Goal: Information Seeking & Learning: Find specific page/section

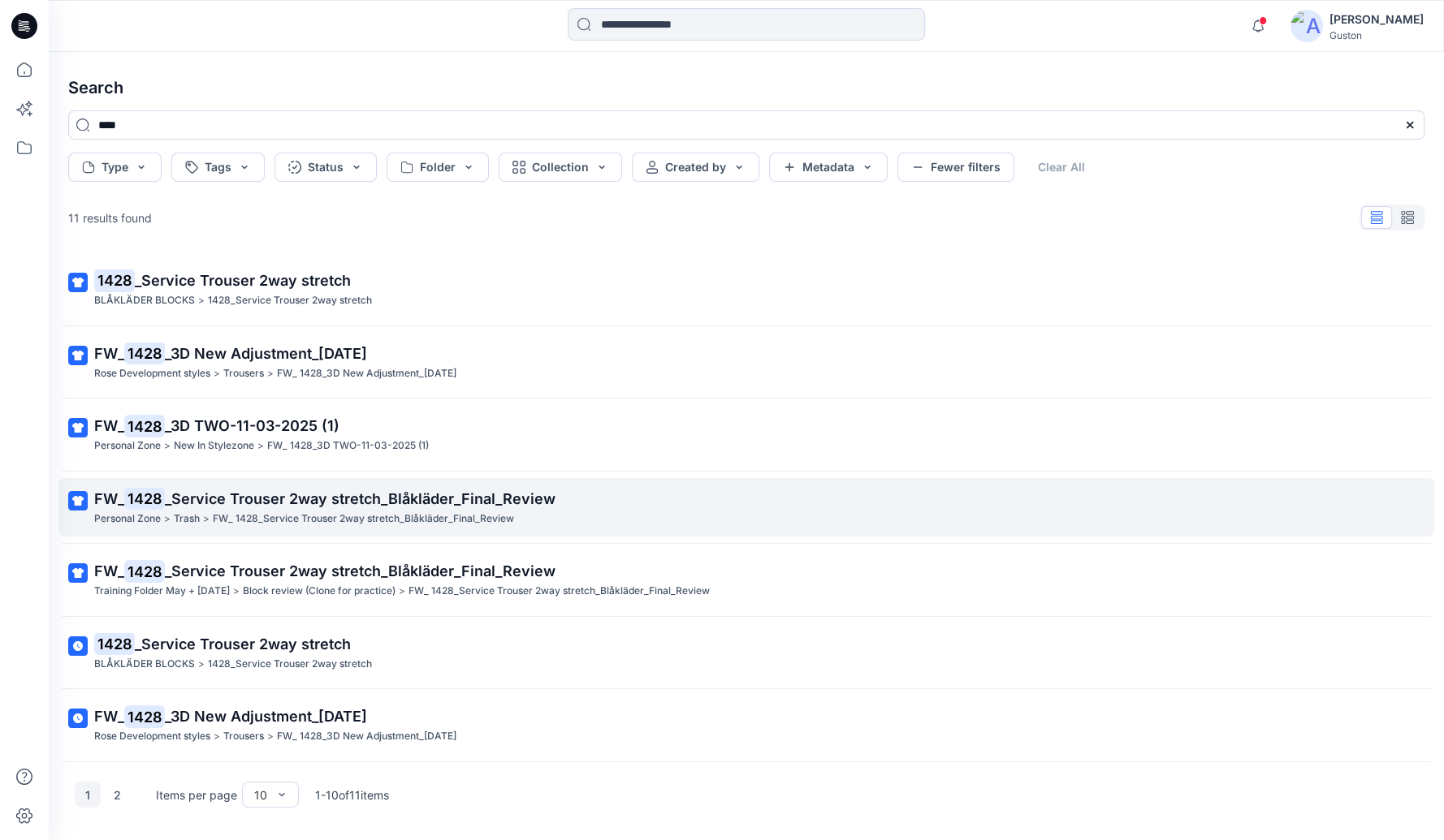
click at [319, 499] on span "_Service Trouser 2way stretch_Blåkläder_Final_Review" at bounding box center [360, 499] width 391 height 17
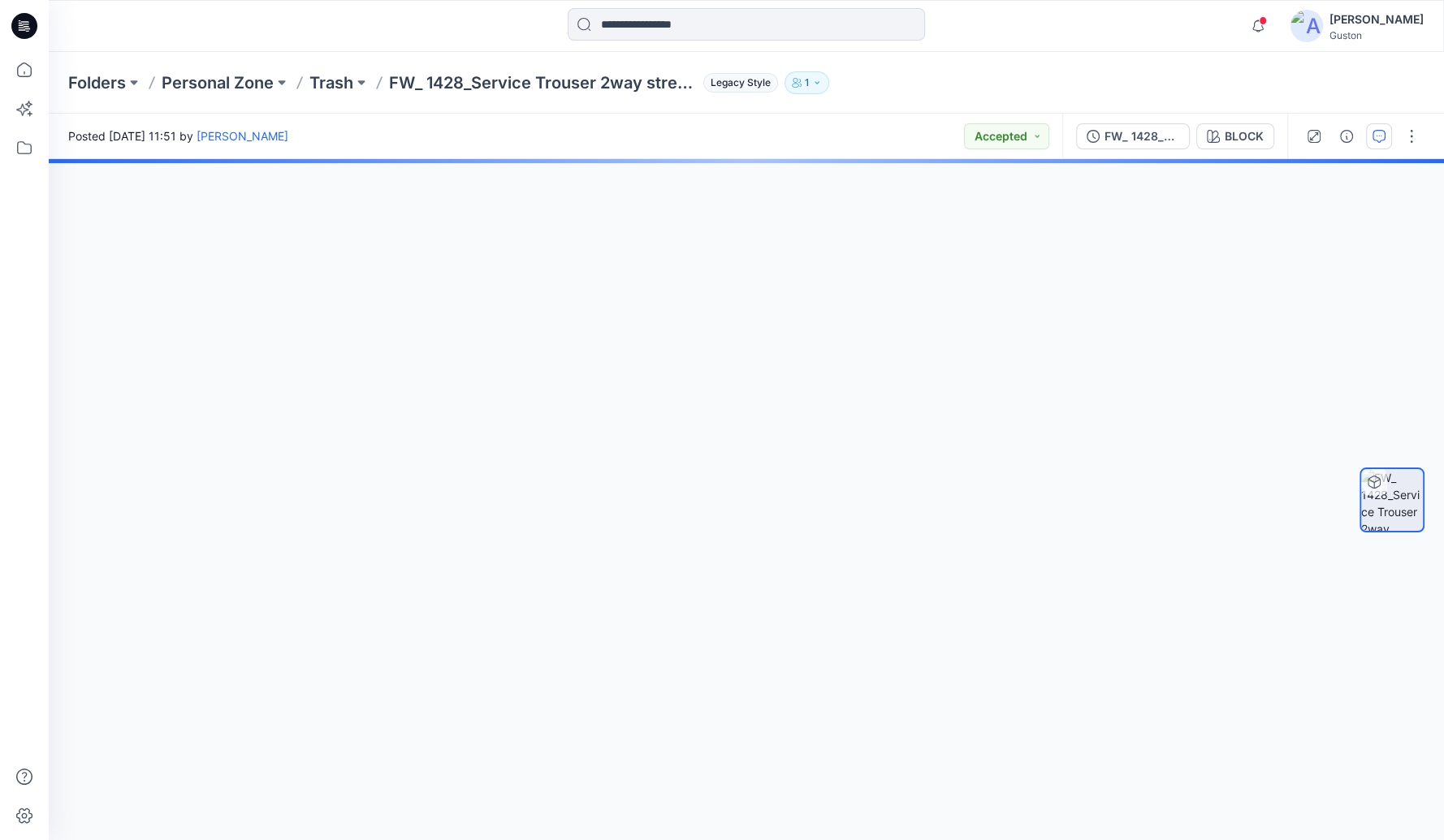
click at [1378, 138] on icon "button" at bounding box center [1379, 136] width 13 height 13
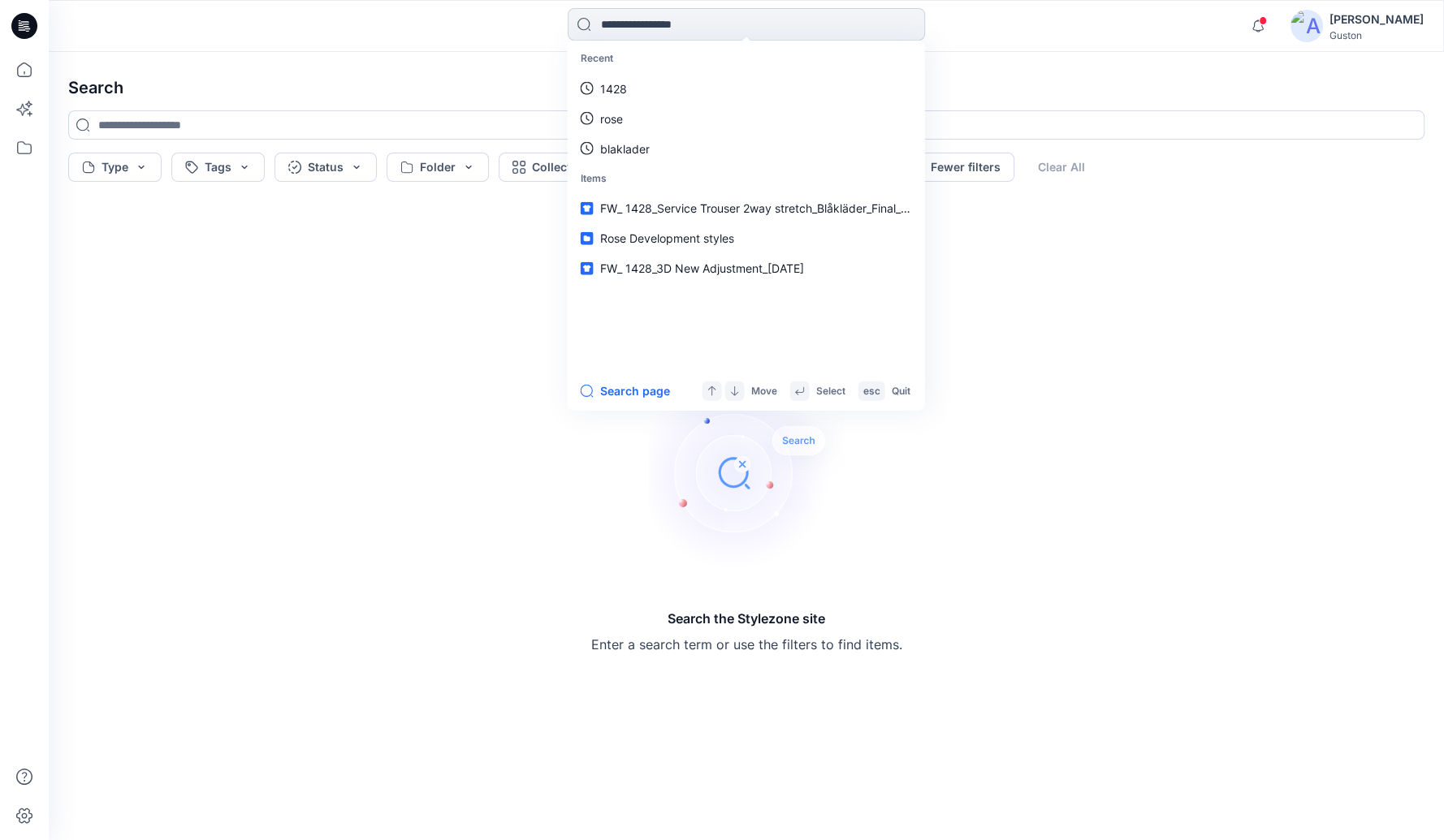
click at [717, 27] on input at bounding box center [747, 24] width 358 height 32
click at [643, 82] on link "1428" at bounding box center [747, 88] width 351 height 30
type input "****"
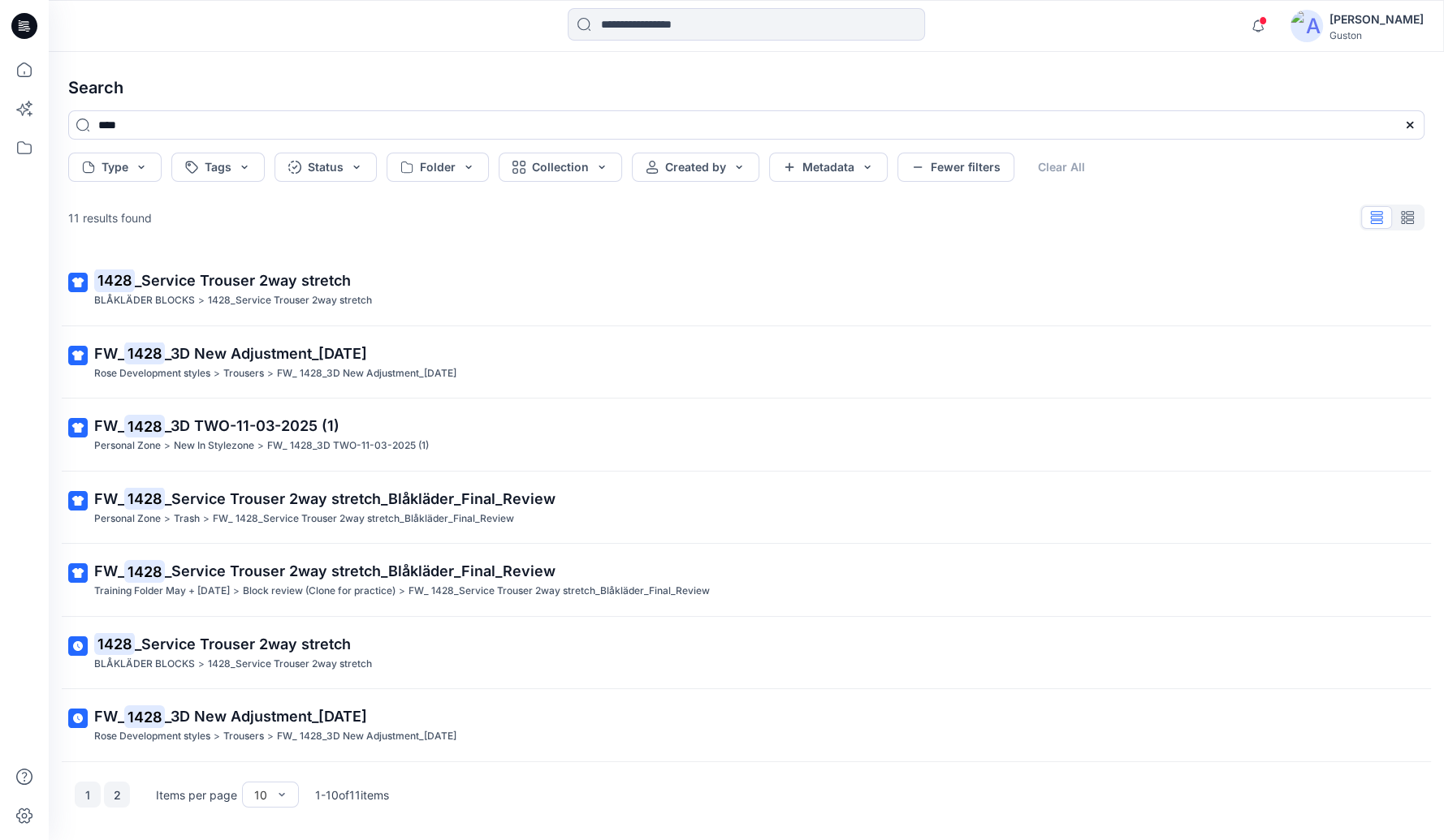
click at [120, 799] on button "2" at bounding box center [117, 795] width 26 height 26
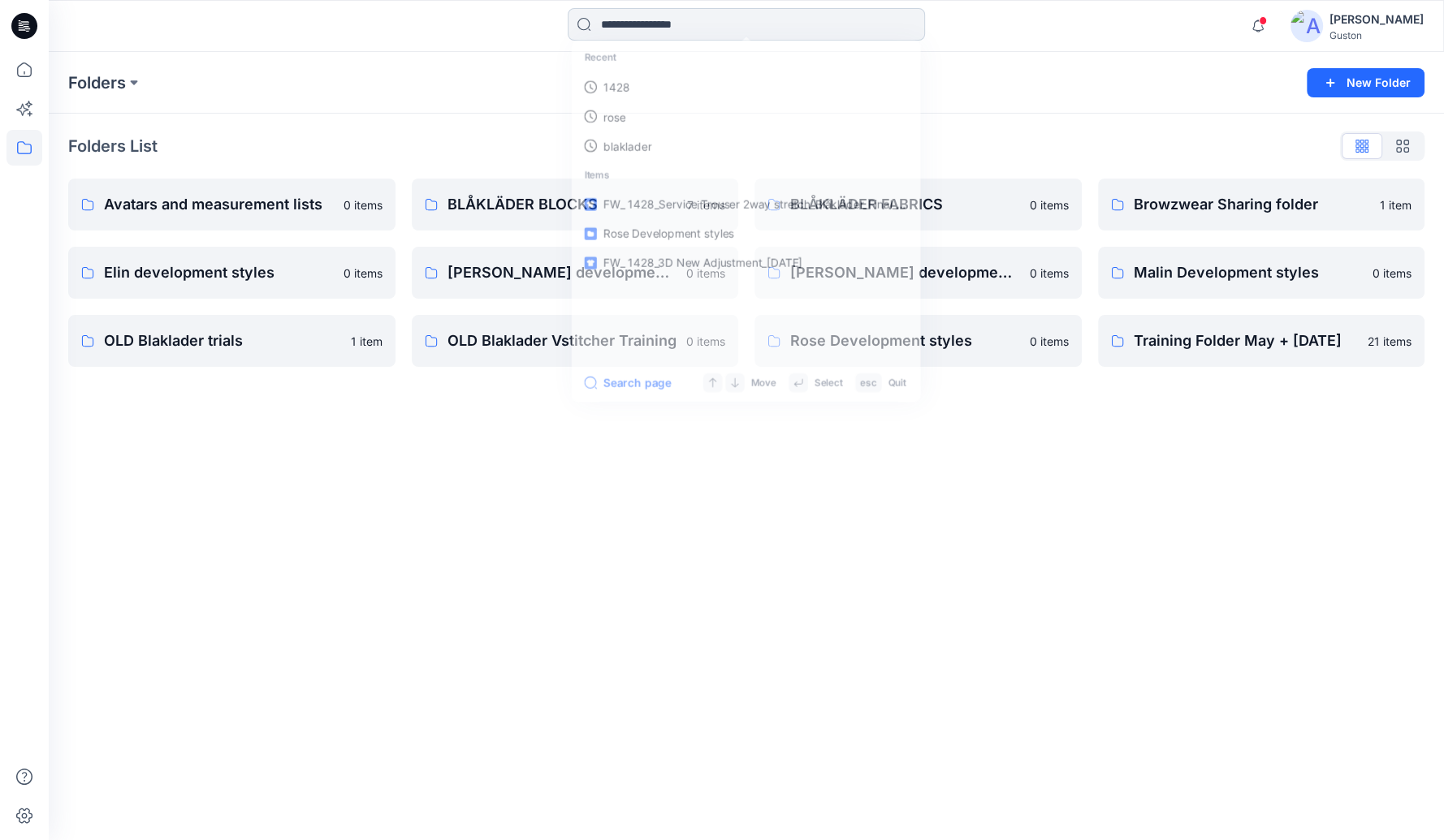
click at [668, 25] on input at bounding box center [747, 24] width 358 height 32
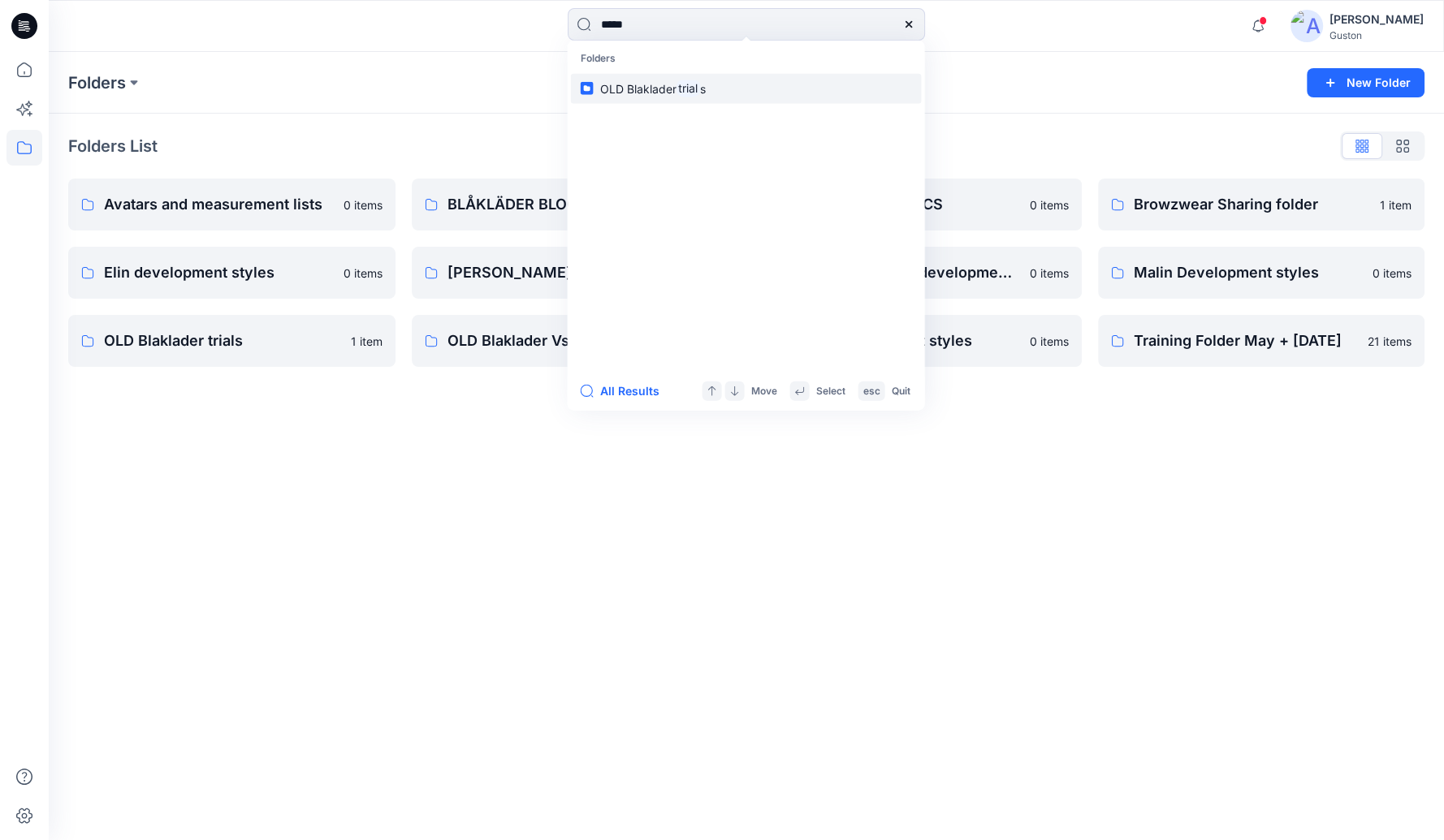
type input "*****"
click at [649, 87] on span "OLD Blaklader" at bounding box center [639, 88] width 76 height 14
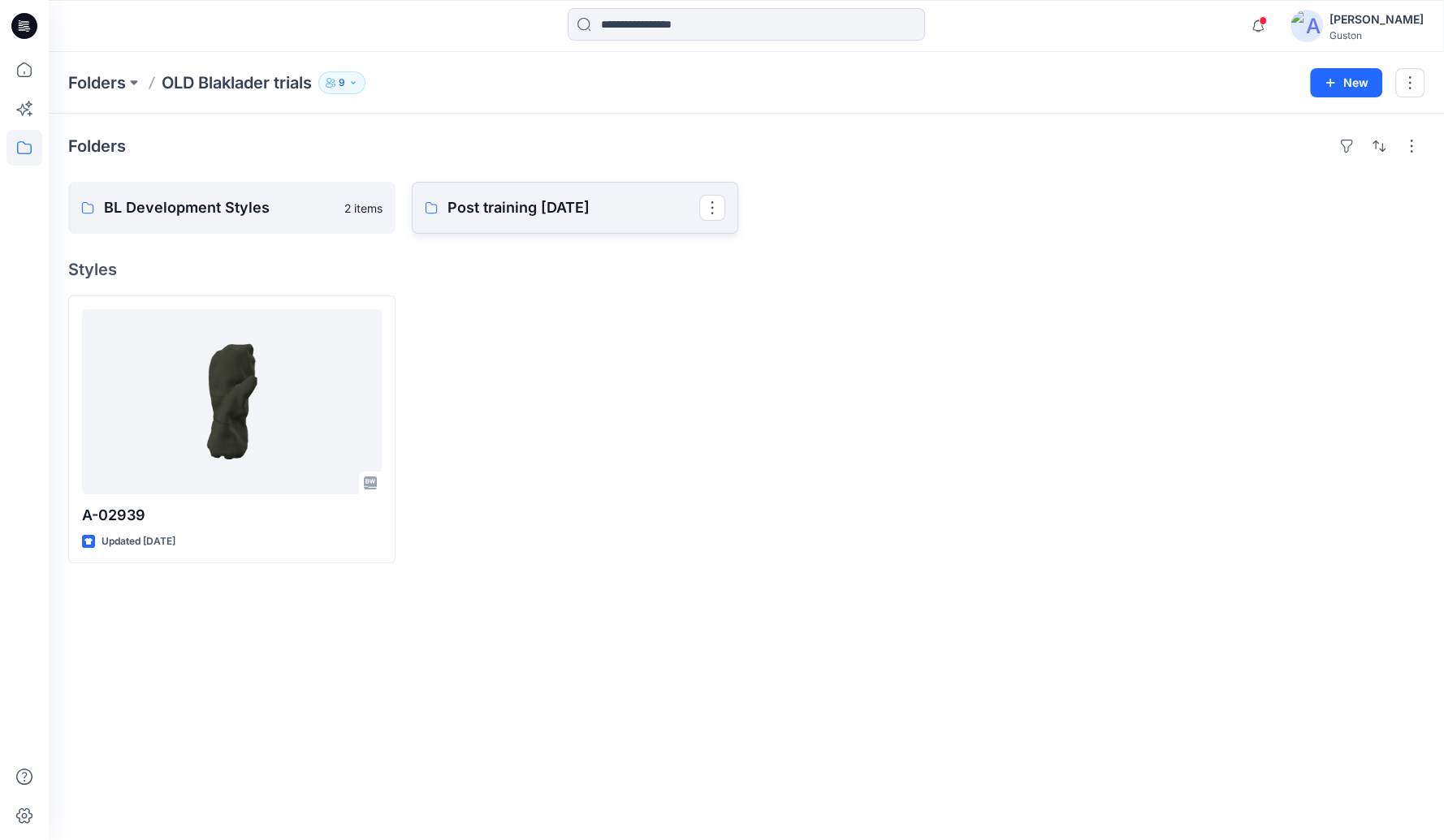
click at [580, 201] on p "Post training [DATE]" at bounding box center [574, 208] width 253 height 23
click at [242, 214] on p "BL Development Styles" at bounding box center [230, 208] width 253 height 23
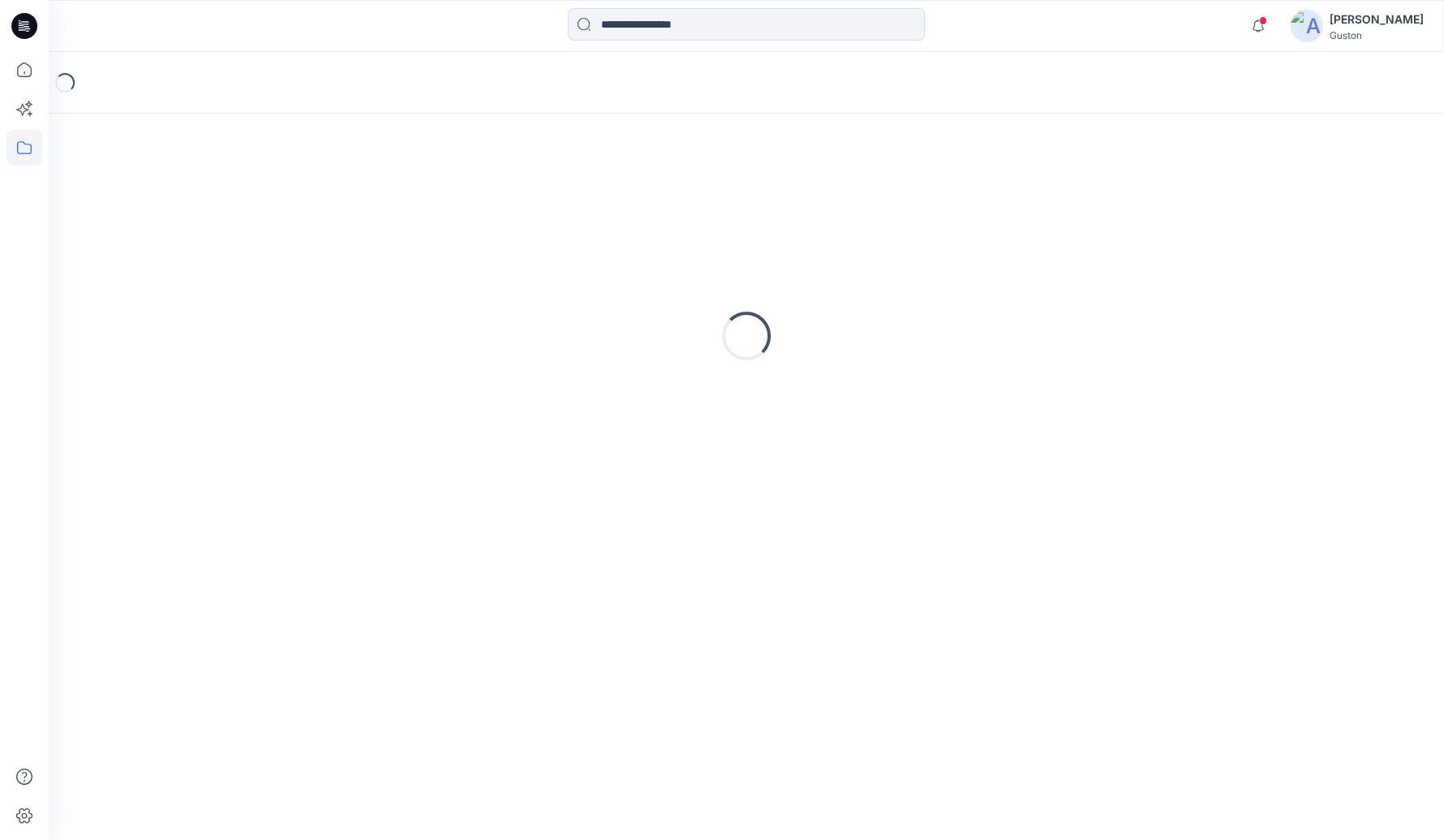
click at [242, 214] on div "Loading..." at bounding box center [746, 336] width 1356 height 406
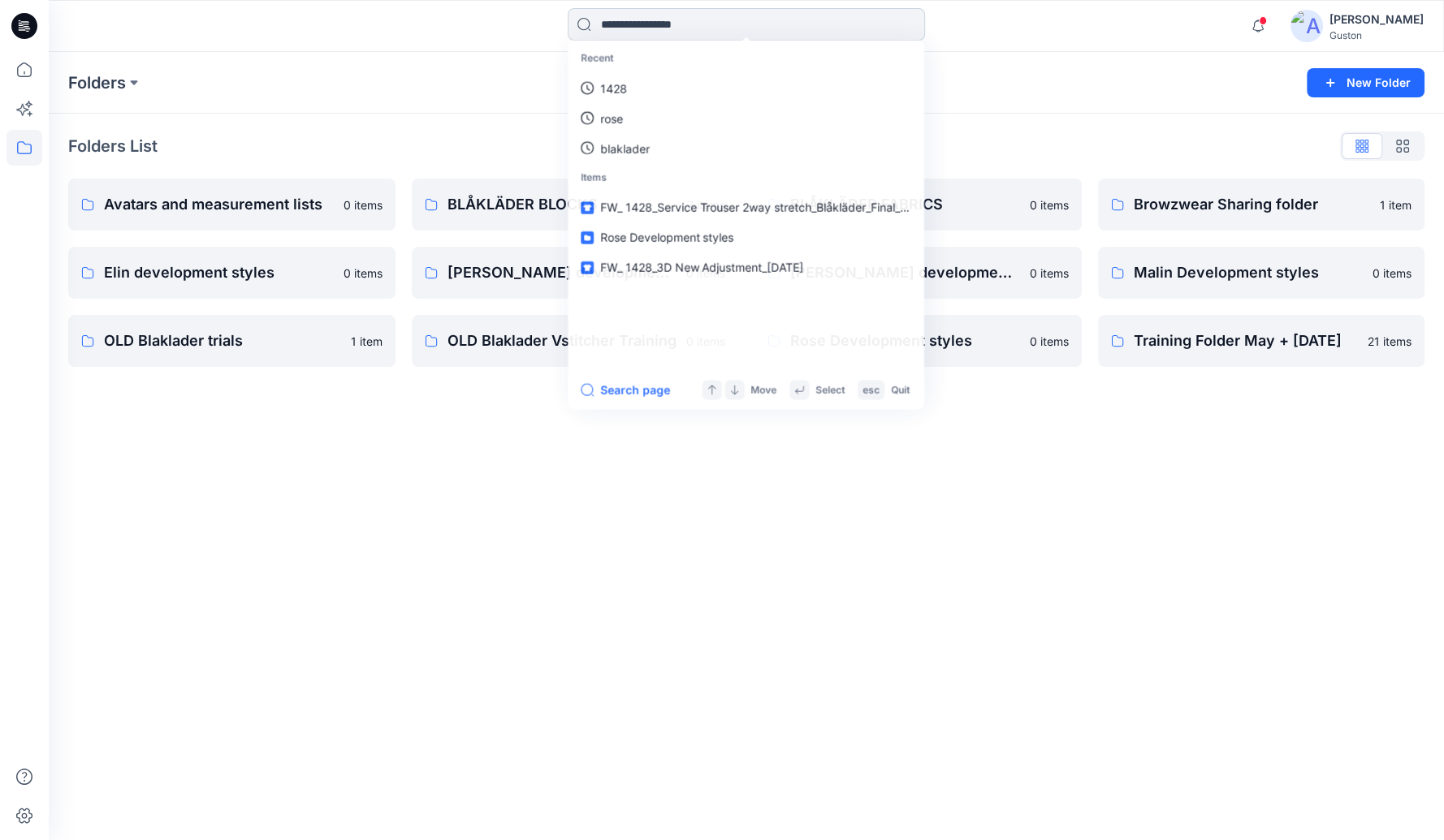
click at [687, 22] on input at bounding box center [747, 24] width 358 height 32
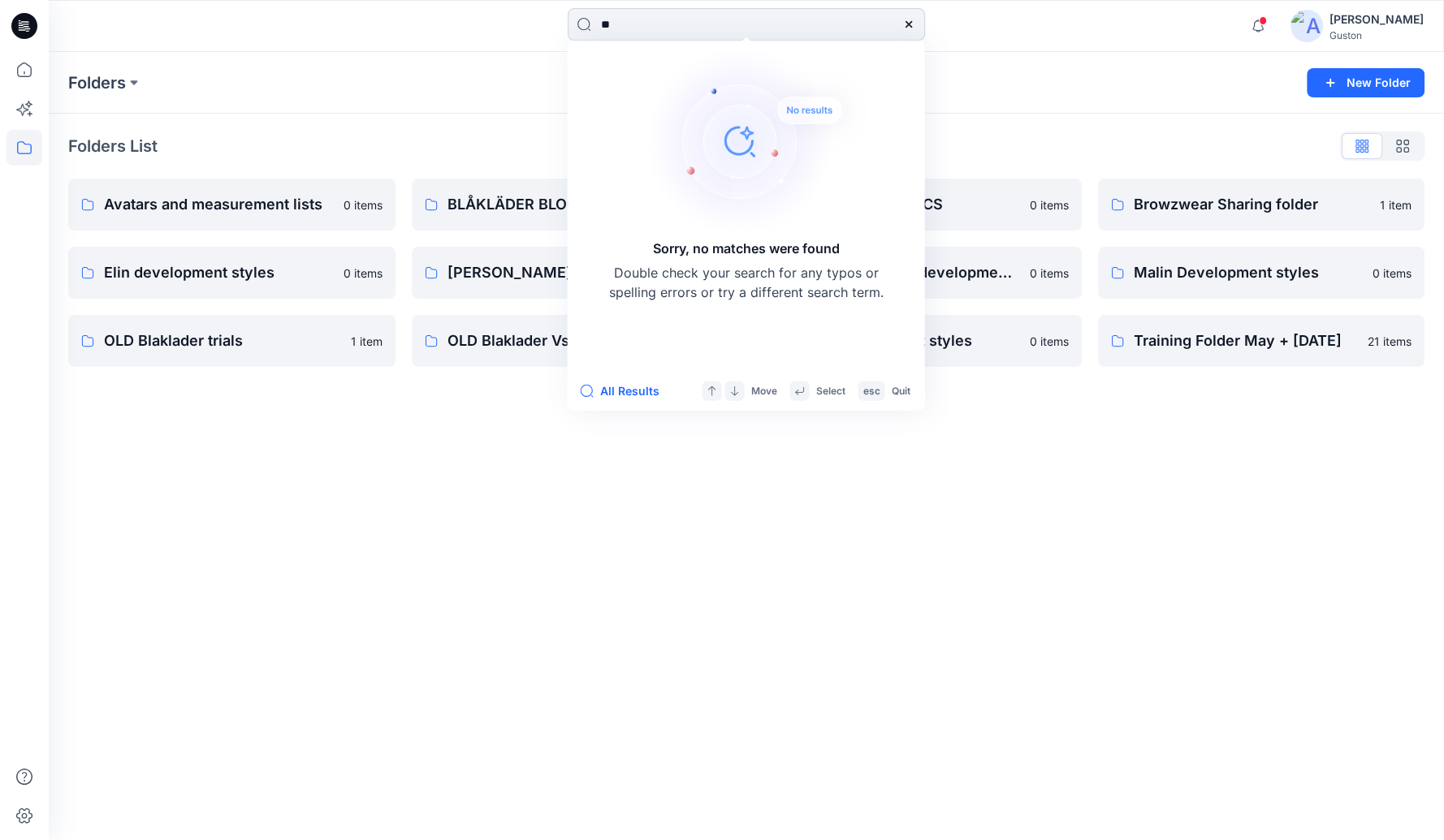
type input "*"
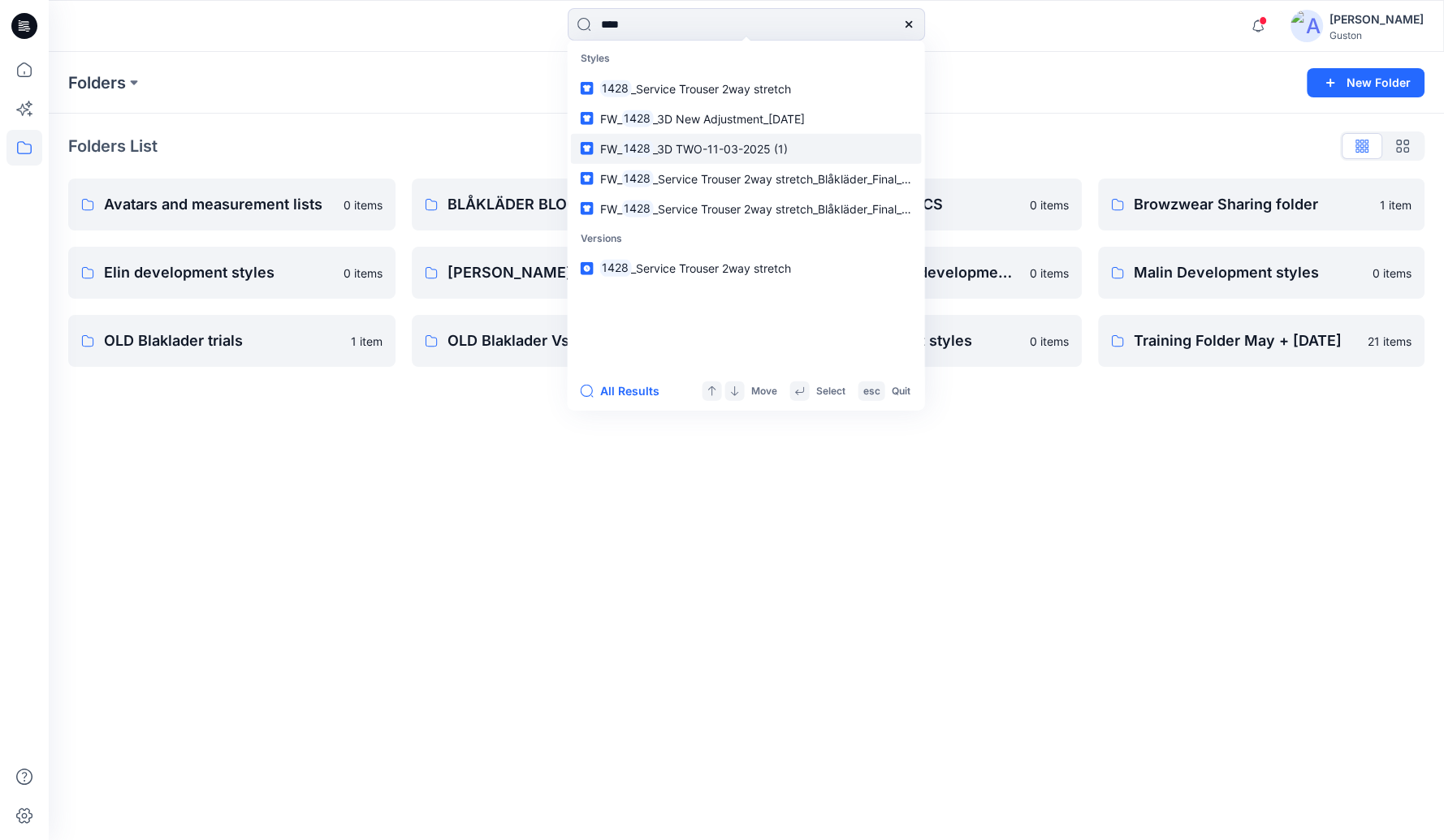
type input "****"
click at [762, 152] on span "_3D TWO-11-03-2025 (1)" at bounding box center [721, 148] width 135 height 14
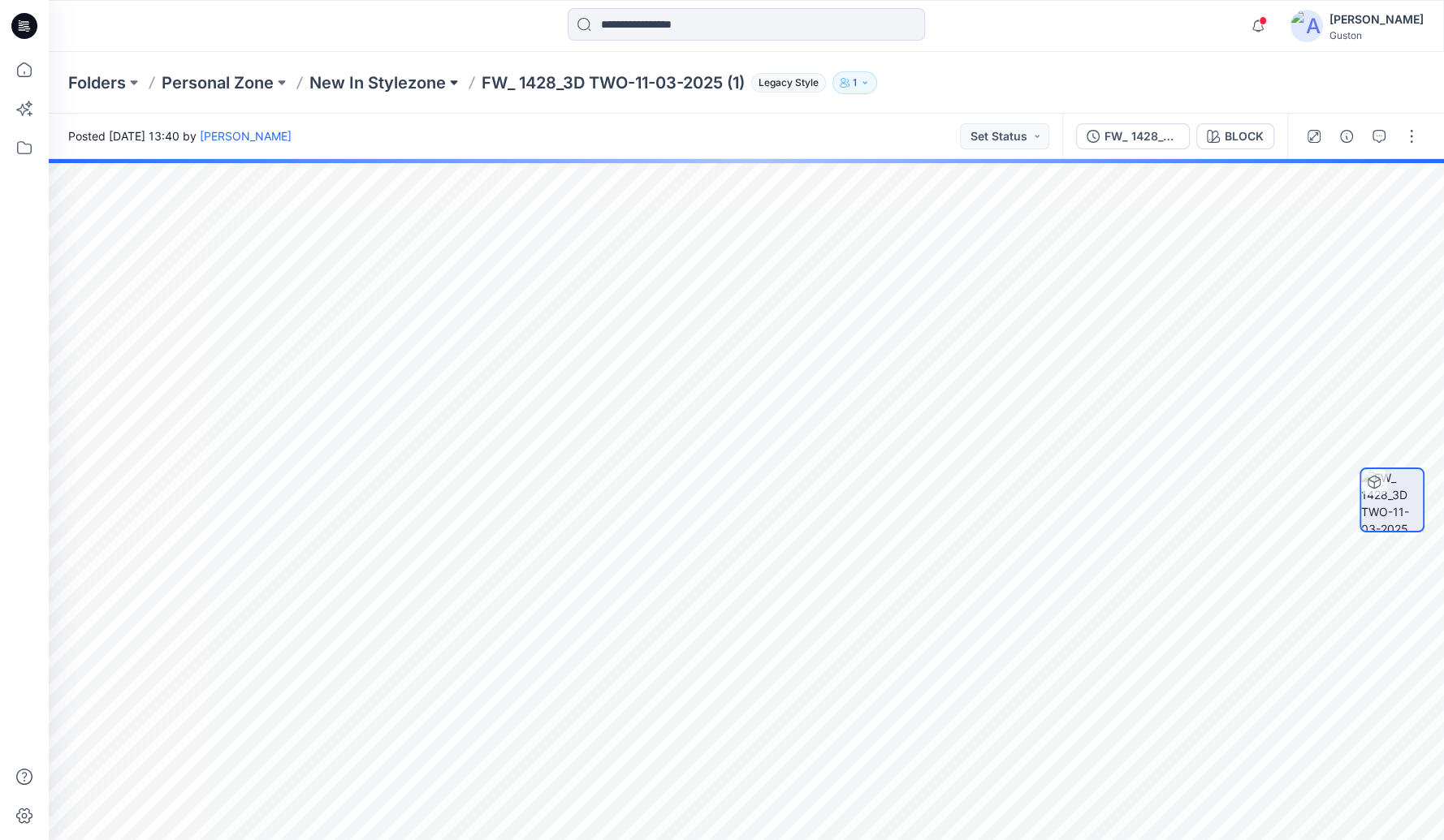
click at [450, 82] on button at bounding box center [454, 83] width 16 height 23
click at [674, 135] on div "Posted [DATE] 13:40 by [PERSON_NAME] Set Status" at bounding box center [555, 136] width 1013 height 45
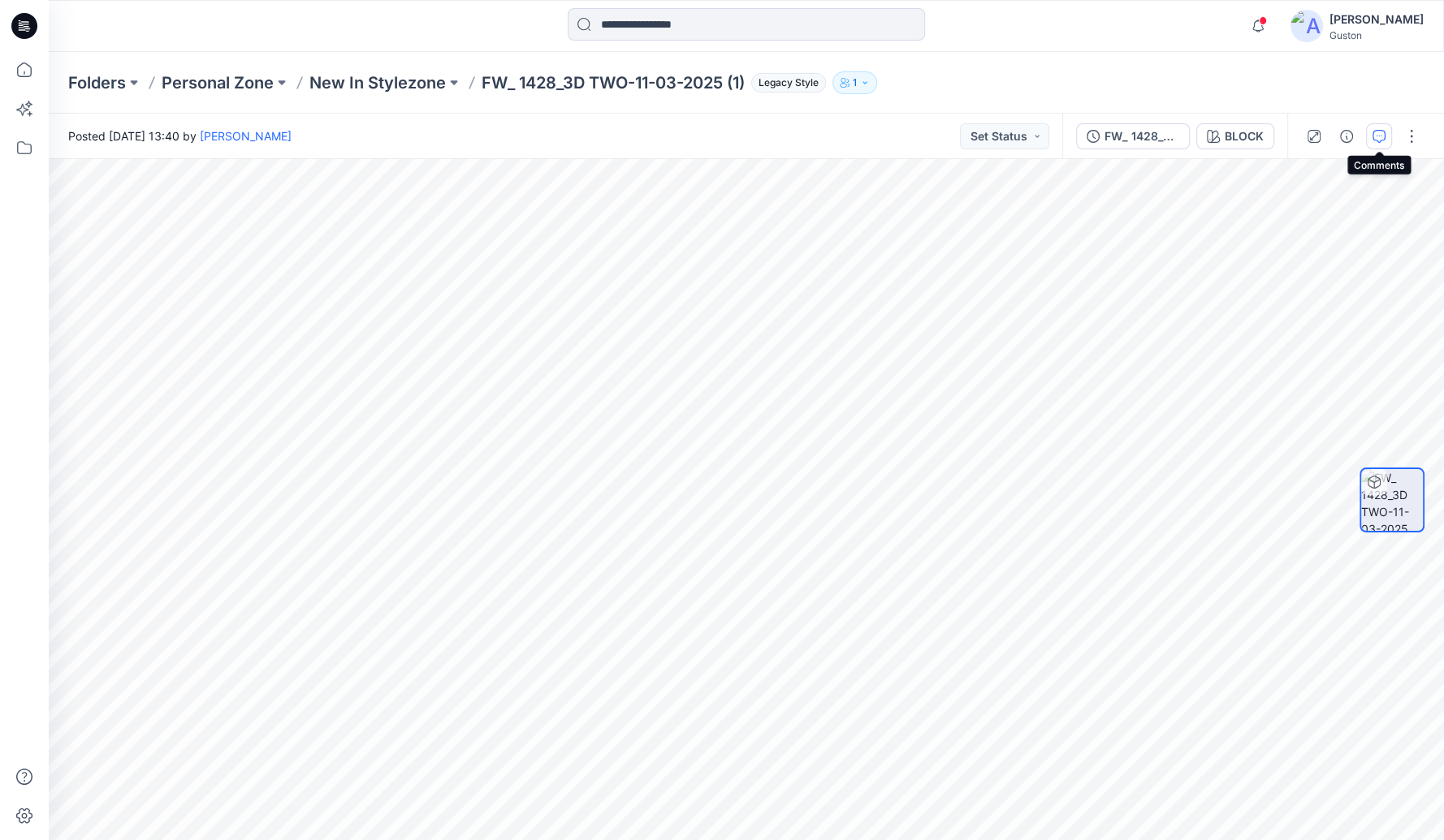
click at [1373, 137] on icon "button" at bounding box center [1379, 136] width 13 height 13
